Goal: Understand process/instructions

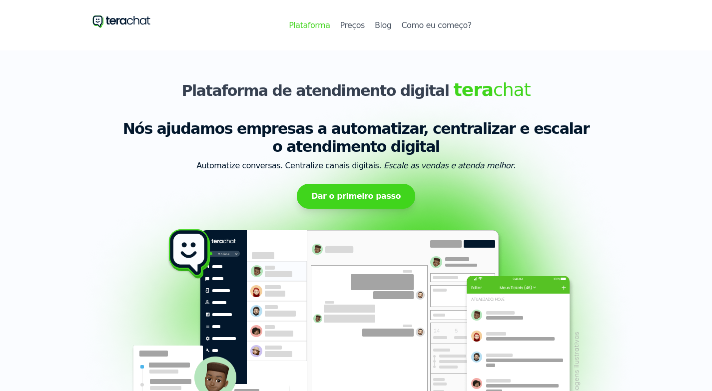
select select "1-10"
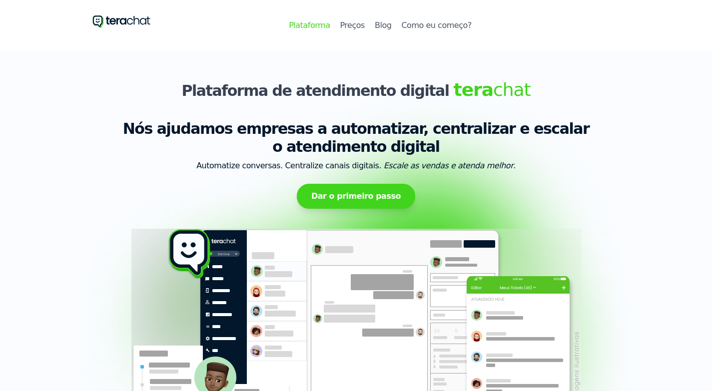
select select "1-10"
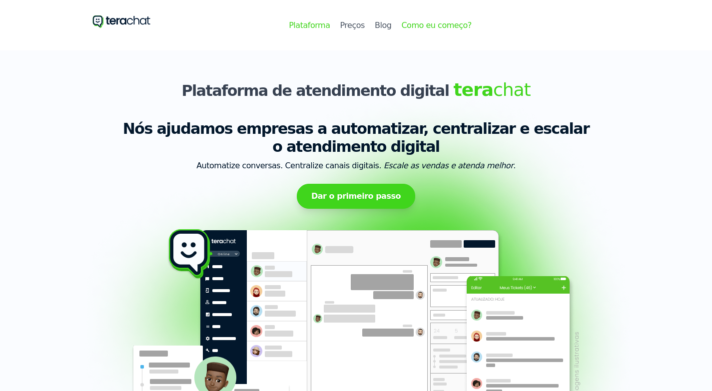
click at [441, 24] on link "Como eu começo?" at bounding box center [436, 25] width 70 height 12
select select "1-10"
